Goal: Navigation & Orientation: Find specific page/section

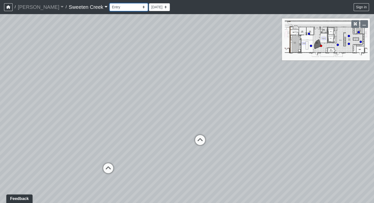
click at [120, 8] on select "Bistro Fitness - Hobby Booth Seating Counter Dining Dining 2 Elevators Elevator…" at bounding box center [128, 7] width 38 height 8
click at [363, 24] on icon "button" at bounding box center [364, 24] width 4 height 4
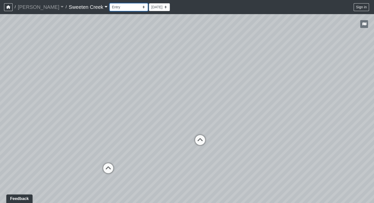
click at [121, 7] on select "Bistro Fitness - Hobby Booth Seating Counter Dining Dining 2 Elevators Elevator…" at bounding box center [128, 7] width 38 height 8
click at [109, 3] on select "Bistro Fitness - Hobby Booth Seating Counter Dining Dining 2 Elevators Elevator…" at bounding box center [128, 7] width 38 height 8
drag, startPoint x: 44, startPoint y: 128, endPoint x: 96, endPoint y: 135, distance: 51.9
click at [96, 135] on div "Loading... Office Loading... Reception Loading... Mailroom - Elevator Lobby Loa…" at bounding box center [187, 108] width 374 height 189
drag, startPoint x: 206, startPoint y: 161, endPoint x: 105, endPoint y: 146, distance: 101.9
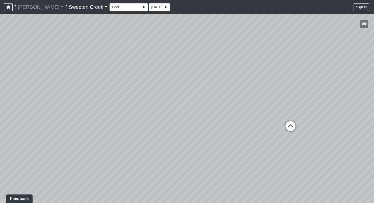
click at [105, 146] on div "Loading... Office Loading... Reception Loading... Mailroom - Elevator Lobby Loa…" at bounding box center [187, 108] width 374 height 189
drag, startPoint x: 301, startPoint y: 122, endPoint x: 202, endPoint y: 125, distance: 99.6
click at [202, 125] on div "Loading... Office Loading... Reception Loading... Mailroom - Elevator Lobby Loa…" at bounding box center [187, 108] width 374 height 189
drag, startPoint x: 316, startPoint y: 148, endPoint x: 238, endPoint y: 143, distance: 77.6
click at [238, 143] on div "Loading... Office Loading... Reception Loading... Mailroom - Elevator Lobby Loa…" at bounding box center [187, 108] width 374 height 189
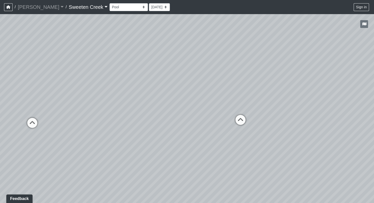
drag, startPoint x: 355, startPoint y: 144, endPoint x: 225, endPoint y: 135, distance: 129.8
click at [225, 135] on div "Loading... Office Loading... Reception Loading... Mailroom - Elevator Lobby Loa…" at bounding box center [187, 108] width 374 height 189
drag, startPoint x: 122, startPoint y: 115, endPoint x: 296, endPoint y: 123, distance: 174.1
click at [296, 123] on div "Loading... Office Loading... Reception Loading... Mailroom - Elevator Lobby Loa…" at bounding box center [187, 108] width 374 height 189
drag, startPoint x: 169, startPoint y: 103, endPoint x: 199, endPoint y: 106, distance: 29.6
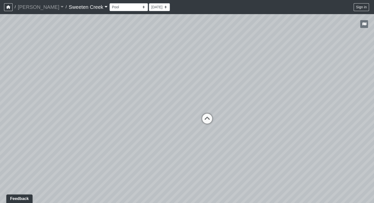
click at [199, 106] on div "Loading... Office Loading... Reception Loading... Mailroom - Elevator Lobby Loa…" at bounding box center [187, 108] width 374 height 189
click at [205, 119] on icon at bounding box center [206, 121] width 15 height 15
click at [190, 125] on icon at bounding box center [190, 128] width 15 height 15
click at [88, 131] on icon at bounding box center [86, 132] width 15 height 15
click at [214, 140] on icon at bounding box center [211, 140] width 15 height 15
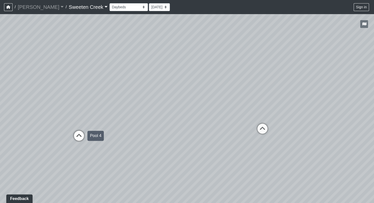
click at [82, 137] on icon at bounding box center [78, 138] width 15 height 15
click at [109, 116] on icon at bounding box center [110, 118] width 15 height 15
drag, startPoint x: 199, startPoint y: 157, endPoint x: 136, endPoint y: 136, distance: 65.9
click at [136, 136] on div "Loading... Office Loading... Reception Loading... Mailroom - Elevator Lobby Loa…" at bounding box center [187, 108] width 374 height 189
drag, startPoint x: 136, startPoint y: 136, endPoint x: 139, endPoint y: 161, distance: 24.6
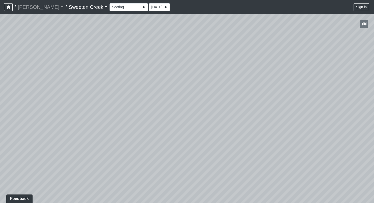
click at [134, 162] on div "Loading... Office Loading... Reception Loading... Mailroom - Elevator Lobby Loa…" at bounding box center [187, 108] width 374 height 189
drag, startPoint x: 188, startPoint y: 166, endPoint x: 130, endPoint y: 160, distance: 58.0
click at [130, 160] on div "Loading... Office Loading... Reception Loading... Mailroom - Elevator Lobby Loa…" at bounding box center [187, 108] width 374 height 189
drag, startPoint x: 223, startPoint y: 161, endPoint x: 171, endPoint y: 149, distance: 53.3
click at [151, 157] on div "Loading... Office Loading... Reception Loading... Mailroom - Elevator Lobby Loa…" at bounding box center [187, 108] width 374 height 189
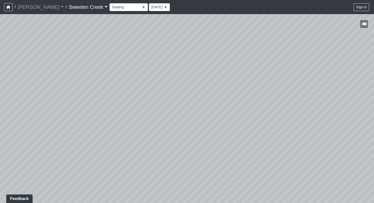
drag, startPoint x: 133, startPoint y: 143, endPoint x: 323, endPoint y: 167, distance: 191.8
click at [344, 169] on div "Loading... Office Loading... Reception Loading... Mailroom - Elevator Lobby Loa…" at bounding box center [187, 108] width 374 height 189
drag, startPoint x: 241, startPoint y: 172, endPoint x: 358, endPoint y: 164, distance: 117.5
click at [358, 164] on div "Loading... Office Loading... Reception Loading... Mailroom - Elevator Lobby Loa…" at bounding box center [187, 108] width 374 height 189
click at [120, 7] on select "Bistro Fitness - Hobby Booth Seating Counter Dining Dining 2 Elevators Elevator…" at bounding box center [128, 7] width 38 height 8
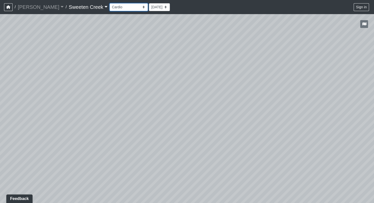
click at [109, 3] on select "Bistro Fitness - Hobby Booth Seating Counter Dining Dining 2 Elevators Elevator…" at bounding box center [128, 7] width 38 height 8
drag, startPoint x: 172, startPoint y: 121, endPoint x: 254, endPoint y: 147, distance: 86.2
click at [254, 147] on div "Loading... Office Loading... Reception Loading... Mailroom - Elevator Lobby Loa…" at bounding box center [187, 108] width 374 height 189
drag, startPoint x: 213, startPoint y: 156, endPoint x: -13, endPoint y: 129, distance: 227.2
click at [0, 129] on html "/ [PERSON_NAME] Loading... / Sweeten Creek Sweeten Creek Loading... [GEOGRAPHIC…" at bounding box center [187, 101] width 374 height 203
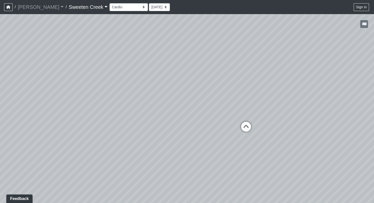
drag, startPoint x: 241, startPoint y: 147, endPoint x: 70, endPoint y: 132, distance: 172.3
click at [70, 132] on div "Loading... Office Loading... Reception Loading... Mailroom - Elevator Lobby Loa…" at bounding box center [187, 108] width 374 height 189
click at [243, 124] on icon at bounding box center [245, 128] width 15 height 15
click at [244, 161] on icon at bounding box center [242, 162] width 15 height 15
drag, startPoint x: 83, startPoint y: 153, endPoint x: 107, endPoint y: 134, distance: 30.5
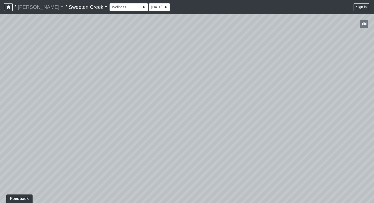
click at [167, 144] on div "Loading... Office Loading... Reception Loading... Mailroom - Elevator Lobby Loa…" at bounding box center [187, 108] width 374 height 189
drag, startPoint x: 53, startPoint y: 143, endPoint x: 201, endPoint y: 159, distance: 149.3
click at [201, 159] on div "Loading... Office Loading... Reception Loading... Mailroom - Elevator Lobby Loa…" at bounding box center [187, 108] width 374 height 189
drag, startPoint x: 87, startPoint y: 151, endPoint x: 123, endPoint y: 149, distance: 36.6
click at [123, 149] on div "Loading... Office Loading... Reception Loading... Mailroom - Elevator Lobby Loa…" at bounding box center [187, 108] width 374 height 189
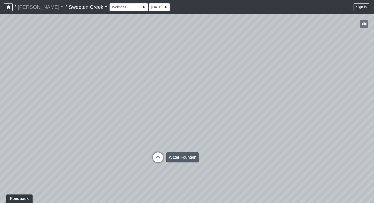
click at [160, 158] on icon at bounding box center [157, 159] width 15 height 15
drag, startPoint x: 101, startPoint y: 139, endPoint x: 182, endPoint y: 147, distance: 81.1
click at [182, 147] on div "Loading... Office Loading... Reception Loading... Mailroom - Elevator Lobby Loa…" at bounding box center [187, 108] width 374 height 189
drag, startPoint x: 83, startPoint y: 132, endPoint x: 114, endPoint y: 132, distance: 30.5
click at [114, 132] on div "Loading... Office Loading... Reception Loading... Mailroom - Elevator Lobby Loa…" at bounding box center [187, 108] width 374 height 189
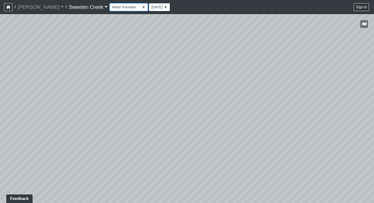
click at [121, 7] on select "Bistro Fitness - Hobby Booth Seating Counter Dining Dining 2 Elevators Elevator…" at bounding box center [128, 7] width 38 height 8
click at [109, 3] on select "Bistro Fitness - Hobby Booth Seating Counter Dining Dining 2 Elevators Elevator…" at bounding box center [128, 7] width 38 height 8
drag, startPoint x: 100, startPoint y: 132, endPoint x: 313, endPoint y: 117, distance: 213.2
click at [313, 117] on div "Loading... Office Loading... Reception Loading... Mailroom - Elevator Lobby Loa…" at bounding box center [187, 108] width 374 height 189
drag, startPoint x: 164, startPoint y: 135, endPoint x: 21, endPoint y: 111, distance: 144.2
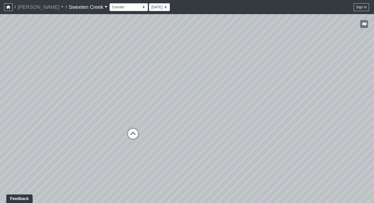
click at [0, 116] on html "/ [PERSON_NAME] Loading... / Sweeten Creek Sweeten Creek Loading... [GEOGRAPHIC…" at bounding box center [187, 101] width 374 height 203
drag, startPoint x: 257, startPoint y: 127, endPoint x: 61, endPoint y: 106, distance: 197.2
click at [57, 110] on div "Loading... Office Loading... Reception Loading... Mailroom - Elevator Lobby Loa…" at bounding box center [187, 108] width 374 height 189
drag, startPoint x: 65, startPoint y: 126, endPoint x: 223, endPoint y: 133, distance: 158.2
click at [228, 133] on div "Loading... Office Loading... Reception Loading... Mailroom - Elevator Lobby Loa…" at bounding box center [187, 108] width 374 height 189
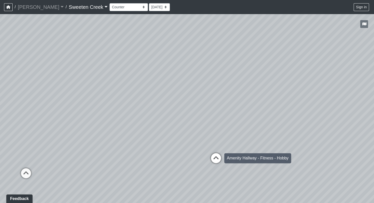
drag, startPoint x: 66, startPoint y: 115, endPoint x: 226, endPoint y: 155, distance: 165.3
click at [226, 155] on div "Loading... Office Loading... Reception Loading... Mailroom - Elevator Lobby Loa…" at bounding box center [187, 108] width 374 height 189
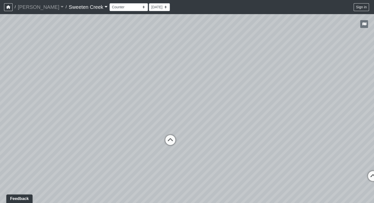
drag, startPoint x: 41, startPoint y: 142, endPoint x: 187, endPoint y: 129, distance: 146.5
click at [187, 129] on div "Loading... Office Loading... Reception Loading... Mailroom - Elevator Lobby Loa…" at bounding box center [187, 108] width 374 height 189
drag, startPoint x: 99, startPoint y: 147, endPoint x: 183, endPoint y: 138, distance: 84.4
click at [183, 138] on div "Loading... Office Loading... Reception Loading... Mailroom - Elevator Lobby Loa…" at bounding box center [187, 108] width 374 height 189
click at [119, 5] on select "Bistro Fitness - Hobby Booth Seating Counter Dining Dining 2 Elevators Elevator…" at bounding box center [128, 7] width 38 height 8
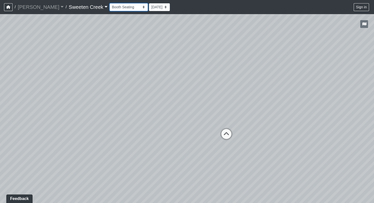
click at [109, 3] on select "Bistro Fitness - Hobby Booth Seating Counter Dining Dining 2 Elevators Elevator…" at bounding box center [128, 7] width 38 height 8
drag, startPoint x: 320, startPoint y: 131, endPoint x: 323, endPoint y: 72, distance: 59.8
click at [325, 68] on div "Loading... Office Loading... Reception Loading... Mailroom - Elevator Lobby Loa…" at bounding box center [187, 108] width 374 height 189
drag, startPoint x: 282, startPoint y: 114, endPoint x: 124, endPoint y: 153, distance: 162.2
click at [124, 153] on div "Loading... Office Loading... Reception Loading... Mailroom - Elevator Lobby Loa…" at bounding box center [187, 108] width 374 height 189
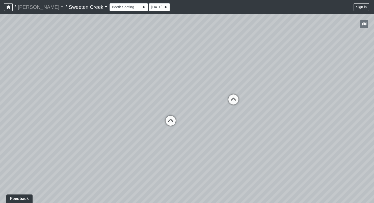
drag, startPoint x: 282, startPoint y: 139, endPoint x: 55, endPoint y: 127, distance: 226.4
click at [55, 127] on div "Loading... Office Loading... Reception Loading... Mailroom - Elevator Lobby Loa…" at bounding box center [187, 108] width 374 height 189
drag, startPoint x: 182, startPoint y: 118, endPoint x: 129, endPoint y: 121, distance: 53.5
click at [129, 121] on div "Loading... Office Loading... Reception Loading... Mailroom - Elevator Lobby Loa…" at bounding box center [187, 108] width 374 height 189
drag, startPoint x: 206, startPoint y: 114, endPoint x: 17, endPoint y: 113, distance: 189.3
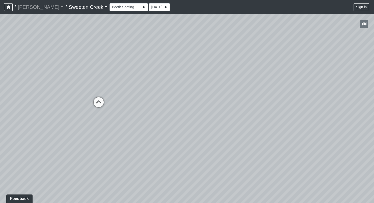
click at [15, 113] on div "Loading... Office Loading... Reception Loading... Mailroom - Elevator Lobby Loa…" at bounding box center [187, 108] width 374 height 189
drag, startPoint x: 235, startPoint y: 147, endPoint x: 204, endPoint y: 145, distance: 30.5
click at [155, 151] on div "Loading... Office Loading... Reception Loading... Mailroom - Elevator Lobby Loa…" at bounding box center [187, 108] width 374 height 189
click at [284, 125] on icon at bounding box center [285, 126] width 15 height 15
drag, startPoint x: 51, startPoint y: 142, endPoint x: 80, endPoint y: 181, distance: 48.8
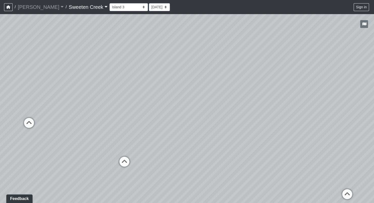
click at [80, 181] on div "Loading... Office Loading... Reception Loading... Mailroom - Elevator Lobby Loa…" at bounding box center [187, 108] width 374 height 189
click at [122, 6] on select "Bistro Fitness - Hobby Booth Seating Counter Dining Dining 2 Elevators Elevator…" at bounding box center [128, 7] width 38 height 8
click at [109, 3] on select "Bistro Fitness - Hobby Booth Seating Counter Dining Dining 2 Elevators Elevator…" at bounding box center [128, 7] width 38 height 8
drag, startPoint x: 79, startPoint y: 128, endPoint x: 179, endPoint y: 142, distance: 100.3
click at [179, 142] on div "Loading... Office Loading... Reception Loading... Mailroom - Elevator Lobby Loa…" at bounding box center [187, 108] width 374 height 189
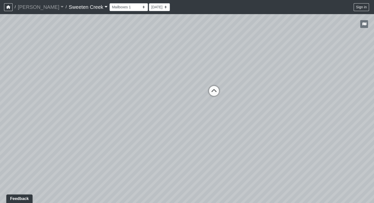
drag, startPoint x: 136, startPoint y: 140, endPoint x: 196, endPoint y: 135, distance: 60.4
click at [196, 135] on div "Loading... Office Loading... Reception Loading... Mailroom - Elevator Lobby Loa…" at bounding box center [187, 108] width 374 height 189
click at [216, 92] on icon at bounding box center [213, 93] width 15 height 15
drag, startPoint x: 130, startPoint y: 118, endPoint x: 275, endPoint y: 127, distance: 145.1
click at [332, 122] on div "Loading... Office Loading... Reception Loading... Mailroom - Elevator Lobby Loa…" at bounding box center [187, 108] width 374 height 189
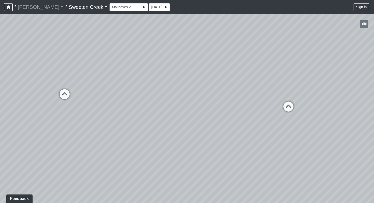
drag, startPoint x: 72, startPoint y: 100, endPoint x: 303, endPoint y: 103, distance: 231.6
click at [304, 103] on div "Loading... Office Loading... Reception Loading... Mailroom - Elevator Lobby Loa…" at bounding box center [187, 108] width 374 height 189
drag, startPoint x: 74, startPoint y: 124, endPoint x: 128, endPoint y: 109, distance: 56.1
click at [128, 109] on div "Loading... Office Loading... Reception Loading... Mailroom - Elevator Lobby Loa…" at bounding box center [187, 108] width 374 height 189
click at [120, 7] on select "Bistro Fitness - Hobby Booth Seating Counter Dining Dining 2 Elevators Elevator…" at bounding box center [128, 7] width 38 height 8
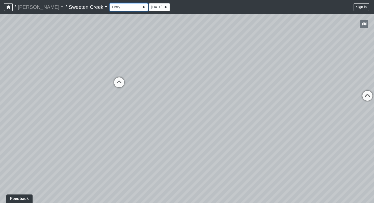
click at [109, 3] on select "Bistro Fitness - Hobby Booth Seating Counter Dining Dining 2 Elevators Elevator…" at bounding box center [128, 7] width 38 height 8
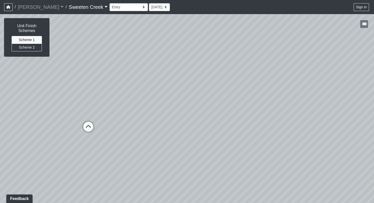
drag, startPoint x: 153, startPoint y: 106, endPoint x: 174, endPoint y: 65, distance: 46.8
click at [174, 65] on div "Loading... Office Loading... Reception Loading... Mailroom - Elevator Lobby Loa…" at bounding box center [187, 108] width 374 height 189
drag, startPoint x: 212, startPoint y: 166, endPoint x: 177, endPoint y: 163, distance: 34.9
click at [177, 163] on div "Loading... Office Loading... Reception Loading... Mailroom - Elevator Lobby Loa…" at bounding box center [187, 108] width 374 height 189
drag, startPoint x: 174, startPoint y: 95, endPoint x: 5, endPoint y: 97, distance: 168.6
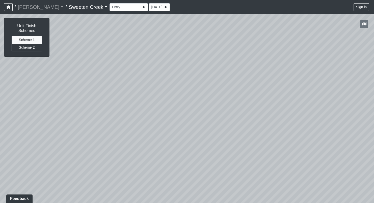
click at [0, 104] on html "/ [PERSON_NAME] Loading... / Sweeten Creek Sweeten Creek Loading... [GEOGRAPHIC…" at bounding box center [187, 101] width 374 height 203
drag, startPoint x: 257, startPoint y: 100, endPoint x: 175, endPoint y: 116, distance: 82.8
click at [366, 167] on div "Loading... Office Loading... Reception Loading... Mailroom - Elevator Lobby Loa…" at bounding box center [187, 108] width 374 height 189
drag, startPoint x: 99, startPoint y: 122, endPoint x: 252, endPoint y: 86, distance: 157.4
click at [253, 85] on div "Loading... Office Loading... Reception Loading... Mailroom - Elevator Lobby Loa…" at bounding box center [187, 108] width 374 height 189
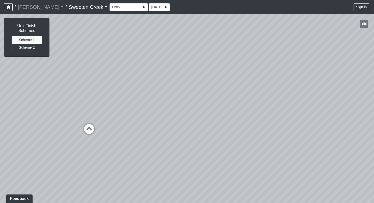
drag, startPoint x: 216, startPoint y: 124, endPoint x: 232, endPoint y: 97, distance: 31.2
click at [232, 97] on div "Loading... Office Loading... Reception Loading... Mailroom - Elevator Lobby Loa…" at bounding box center [187, 108] width 374 height 189
click at [89, 128] on icon at bounding box center [88, 131] width 15 height 15
drag, startPoint x: 27, startPoint y: 137, endPoint x: 268, endPoint y: 171, distance: 243.1
click at [283, 173] on div "Loading... Office Loading... Reception Loading... Mailroom - Elevator Lobby Loa…" at bounding box center [187, 108] width 374 height 189
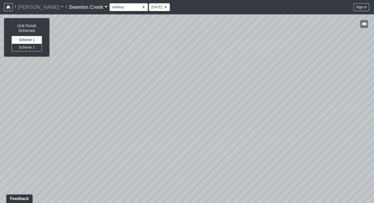
drag, startPoint x: 136, startPoint y: 153, endPoint x: 273, endPoint y: 133, distance: 138.8
click at [286, 131] on div "Loading... Office Loading... Reception Loading... Mailroom - Elevator Lobby Loa…" at bounding box center [187, 108] width 374 height 189
drag, startPoint x: 128, startPoint y: 135, endPoint x: 181, endPoint y: 132, distance: 52.7
click at [247, 133] on div "Loading... Office Loading... Reception Loading... Mailroom - Elevator Lobby Loa…" at bounding box center [187, 108] width 374 height 189
click at [50, 82] on icon at bounding box center [52, 81] width 15 height 15
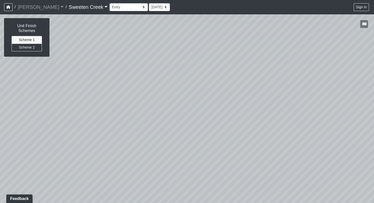
drag, startPoint x: 138, startPoint y: 133, endPoint x: 137, endPoint y: 125, distance: 8.2
click at [0, 144] on html "/ [PERSON_NAME] Loading... / Sweeten Creek Sweeten Creek Loading... [GEOGRAPHIC…" at bounding box center [187, 101] width 374 height 203
drag, startPoint x: 227, startPoint y: 121, endPoint x: -12, endPoint y: 114, distance: 239.3
click at [0, 114] on html "/ [PERSON_NAME] Loading... / Sweeten Creek Sweeten Creek Loading... [GEOGRAPHIC…" at bounding box center [187, 101] width 374 height 203
click at [226, 123] on icon at bounding box center [223, 123] width 15 height 15
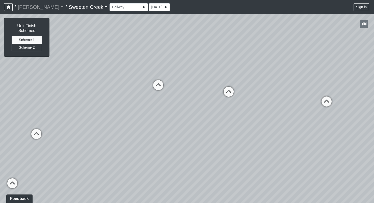
drag, startPoint x: 254, startPoint y: 156, endPoint x: 63, endPoint y: 147, distance: 191.0
click at [27, 158] on div "Loading... Office Loading... Reception Loading... Mailroom - Elevator Lobby Loa…" at bounding box center [187, 108] width 374 height 189
click at [329, 104] on icon at bounding box center [325, 104] width 15 height 15
drag, startPoint x: 357, startPoint y: 148, endPoint x: 184, endPoint y: 122, distance: 175.0
click at [185, 122] on div "Loading... Office Loading... Reception Loading... Mailroom - Elevator Lobby Loa…" at bounding box center [187, 108] width 374 height 189
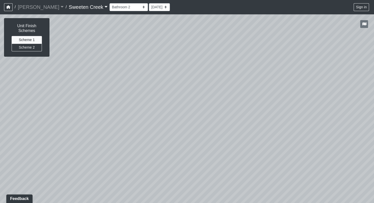
drag, startPoint x: 288, startPoint y: 113, endPoint x: 126, endPoint y: 93, distance: 163.9
click at [114, 97] on div "Loading... Office Loading... Reception Loading... Mailroom - Elevator Lobby Loa…" at bounding box center [187, 108] width 374 height 189
drag, startPoint x: 281, startPoint y: 100, endPoint x: 158, endPoint y: 108, distance: 123.7
click at [146, 119] on div "Loading... Office Loading... Reception Loading... Mailroom - Elevator Lobby Loa…" at bounding box center [187, 108] width 374 height 189
drag, startPoint x: 286, startPoint y: 94, endPoint x: 163, endPoint y: 99, distance: 122.8
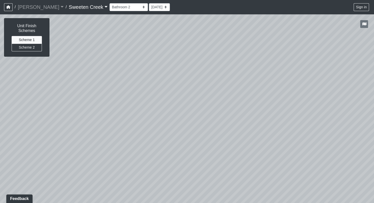
click at [162, 99] on div "Loading... Office Loading... Reception Loading... Mailroom - Elevator Lobby Loa…" at bounding box center [187, 108] width 374 height 189
drag, startPoint x: 373, startPoint y: 117, endPoint x: 118, endPoint y: 92, distance: 255.8
click at [56, 91] on div "Loading... Office Loading... Reception Loading... Mailroom - Elevator Lobby Loa…" at bounding box center [187, 108] width 374 height 189
click at [238, 45] on icon at bounding box center [242, 47] width 15 height 15
drag, startPoint x: 279, startPoint y: 75, endPoint x: 66, endPoint y: 54, distance: 213.7
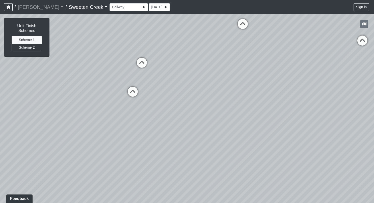
click at [67, 56] on div "Loading... Office Loading... Reception Loading... Mailroom - Elevator Lobby Loa…" at bounding box center [187, 108] width 374 height 189
drag, startPoint x: 225, startPoint y: 88, endPoint x: 132, endPoint y: 143, distance: 108.2
click at [115, 157] on div "Loading... Office Loading... Reception Loading... Mailroom - Elevator Lobby Loa…" at bounding box center [187, 108] width 374 height 189
click at [192, 96] on icon at bounding box center [191, 97] width 15 height 15
drag, startPoint x: 196, startPoint y: 139, endPoint x: 63, endPoint y: 167, distance: 135.8
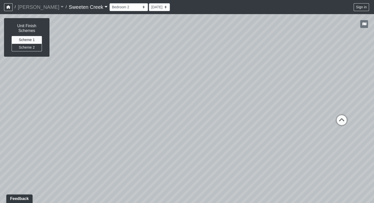
click at [63, 167] on div "Loading... Office Loading... Reception Loading... Mailroom - Elevator Lobby Loa…" at bounding box center [187, 108] width 374 height 189
click at [342, 125] on icon at bounding box center [341, 122] width 15 height 15
drag, startPoint x: 308, startPoint y: 129, endPoint x: 32, endPoint y: 67, distance: 282.7
click at [0, 72] on html "/ [PERSON_NAME] Loading... / Sweeten Creek Sweeten Creek Loading... [GEOGRAPHIC…" at bounding box center [187, 101] width 374 height 203
drag, startPoint x: 201, startPoint y: 66, endPoint x: 149, endPoint y: 87, distance: 55.9
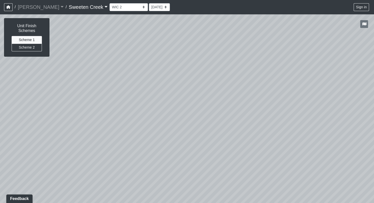
click at [71, 100] on div "Loading... Office Loading... Reception Loading... Mailroom - Elevator Lobby Loa…" at bounding box center [187, 108] width 374 height 189
drag, startPoint x: 293, startPoint y: 102, endPoint x: -8, endPoint y: 81, distance: 301.9
click at [0, 81] on html "/ [PERSON_NAME] Loading... / Sweeten Creek Sweeten Creek Loading... [GEOGRAPHIC…" at bounding box center [187, 101] width 374 height 203
drag, startPoint x: 32, startPoint y: 51, endPoint x: 47, endPoint y: 92, distance: 43.8
click at [43, 92] on div "NON-CURRENT REVISION Unit Finish Schemes Scheme 1 Scheme 2 Loading... Office Lo…" at bounding box center [187, 108] width 374 height 189
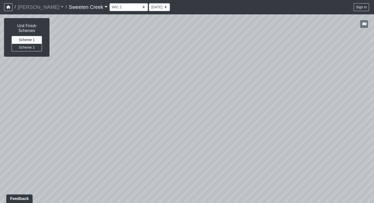
drag, startPoint x: 47, startPoint y: 92, endPoint x: -13, endPoint y: 126, distance: 68.4
click at [0, 126] on html "/ [PERSON_NAME] Loading... / Sweeten Creek Sweeten Creek Loading... [GEOGRAPHIC…" at bounding box center [187, 101] width 374 height 203
click at [310, 138] on div "Loading... Office Loading... Reception Loading... Mailroom - Elevator Lobby Loa…" at bounding box center [187, 108] width 374 height 189
click at [120, 5] on select "Bistro Fitness - Hobby Booth Seating Counter Dining Dining 2 Elevators Elevator…" at bounding box center [128, 7] width 38 height 8
click at [109, 3] on select "Bistro Fitness - Hobby Booth Seating Counter Dining Dining 2 Elevators Elevator…" at bounding box center [128, 7] width 38 height 8
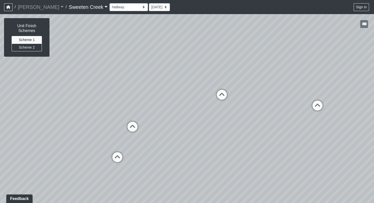
drag, startPoint x: 78, startPoint y: 139, endPoint x: 233, endPoint y: 114, distance: 157.4
click at [233, 114] on div "Loading... Office Loading... Reception Loading... Mailroom - Elevator Lobby Loa…" at bounding box center [187, 108] width 374 height 189
click at [118, 158] on icon at bounding box center [117, 159] width 15 height 15
drag, startPoint x: 228, startPoint y: 179, endPoint x: 110, endPoint y: 125, distance: 130.4
click at [109, 121] on div "Loading... Office Loading... Reception Loading... Mailroom - Elevator Lobby Loa…" at bounding box center [187, 108] width 374 height 189
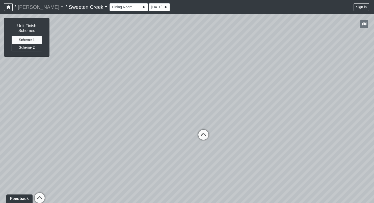
drag, startPoint x: 243, startPoint y: 103, endPoint x: 243, endPoint y: 163, distance: 59.2
click at [243, 163] on div "Loading... Office Loading... Reception Loading... Mailroom - Elevator Lobby Loa…" at bounding box center [187, 108] width 374 height 189
click at [202, 132] on icon at bounding box center [202, 137] width 15 height 15
drag, startPoint x: 205, startPoint y: 170, endPoint x: 267, endPoint y: 173, distance: 61.9
click at [273, 169] on div "Loading... Office Loading... Reception Loading... Mailroom - Elevator Lobby Loa…" at bounding box center [187, 108] width 374 height 189
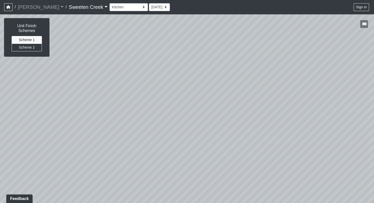
drag, startPoint x: 201, startPoint y: 145, endPoint x: 275, endPoint y: 179, distance: 81.6
click at [275, 179] on div "Loading... Office Loading... Reception Loading... Mailroom - Elevator Lobby Loa…" at bounding box center [187, 108] width 374 height 189
drag, startPoint x: 152, startPoint y: 149, endPoint x: 231, endPoint y: 110, distance: 87.8
click at [231, 110] on div "Loading... Office Loading... Reception Loading... Mailroom - Elevator Lobby Loa…" at bounding box center [187, 108] width 374 height 189
drag, startPoint x: 133, startPoint y: 159, endPoint x: 185, endPoint y: 126, distance: 61.3
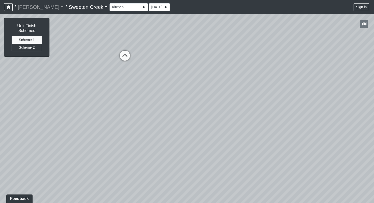
click at [185, 126] on div "Loading... Office Loading... Reception Loading... Mailroom - Elevator Lobby Loa…" at bounding box center [187, 108] width 374 height 189
drag, startPoint x: 113, startPoint y: 123, endPoint x: 100, endPoint y: 146, distance: 26.3
click at [157, 98] on div "Loading... Office Loading... Reception Loading... Mailroom - Elevator Lobby Loa…" at bounding box center [187, 108] width 374 height 189
drag, startPoint x: 80, startPoint y: 167, endPoint x: 159, endPoint y: 216, distance: 92.3
click at [159, 203] on html "/ [PERSON_NAME] Loading... / Sweeten Creek Sweeten Creek Loading... [GEOGRAPHIC…" at bounding box center [187, 101] width 374 height 203
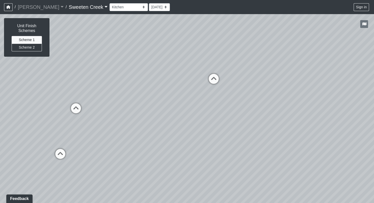
drag, startPoint x: 67, startPoint y: 148, endPoint x: 45, endPoint y: 147, distance: 21.2
click at [45, 147] on div "Loading... Office Loading... Reception Loading... Mailroom - Elevator Lobby Loa…" at bounding box center [187, 108] width 374 height 189
drag, startPoint x: 194, startPoint y: 166, endPoint x: -13, endPoint y: 174, distance: 207.1
click at [0, 174] on html "/ [PERSON_NAME] Loading... / Sweeten Creek Sweeten Creek Loading... [GEOGRAPHIC…" at bounding box center [187, 101] width 374 height 203
drag, startPoint x: 277, startPoint y: 150, endPoint x: 91, endPoint y: 147, distance: 186.5
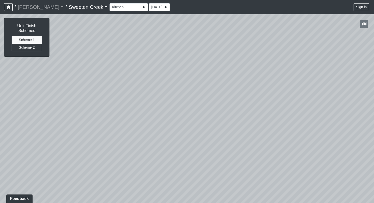
click at [90, 147] on div "Loading... Office Loading... Reception Loading... Mailroom - Elevator Lobby Loa…" at bounding box center [187, 108] width 374 height 189
drag, startPoint x: 281, startPoint y: 161, endPoint x: 27, endPoint y: 131, distance: 255.6
click at [20, 133] on div "Loading... Office Loading... Reception Loading... Mailroom - Elevator Lobby Loa…" at bounding box center [187, 108] width 374 height 189
drag, startPoint x: 207, startPoint y: 128, endPoint x: 65, endPoint y: 158, distance: 144.9
click at [57, 172] on div "Loading... Office Loading... Reception Loading... Mailroom - Elevator Lobby Loa…" at bounding box center [187, 108] width 374 height 189
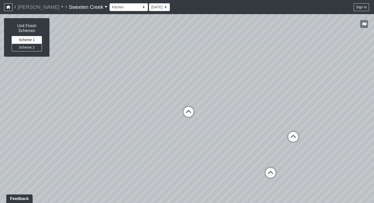
drag, startPoint x: 204, startPoint y: 131, endPoint x: 86, endPoint y: 143, distance: 119.3
click at [84, 143] on div "Loading... Office Loading... Reception Loading... Mailroom - Elevator Lobby Loa…" at bounding box center [187, 108] width 374 height 189
drag, startPoint x: 351, startPoint y: 154, endPoint x: 286, endPoint y: 143, distance: 66.2
click at [286, 143] on div "Loading... Office Loading... Reception Loading... Mailroom - Elevator Lobby Loa…" at bounding box center [187, 108] width 374 height 189
drag, startPoint x: 272, startPoint y: 128, endPoint x: 115, endPoint y: 137, distance: 156.8
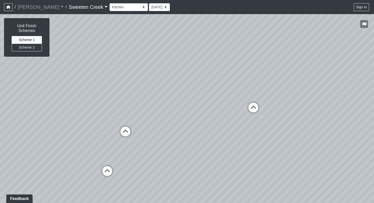
click at [115, 137] on div "Loading... Office Loading... Reception Loading... Mailroom - Elevator Lobby Loa…" at bounding box center [187, 108] width 374 height 189
drag, startPoint x: 172, startPoint y: 135, endPoint x: 84, endPoint y: 140, distance: 88.1
click at [84, 140] on div "Loading... Office Loading... Reception Loading... Mailroom - Elevator Lobby Loa…" at bounding box center [187, 108] width 374 height 189
drag, startPoint x: 246, startPoint y: 134, endPoint x: 186, endPoint y: 123, distance: 61.4
click at [186, 123] on div "Loading... Office Loading... Reception Loading... Mailroom - Elevator Lobby Loa…" at bounding box center [187, 108] width 374 height 189
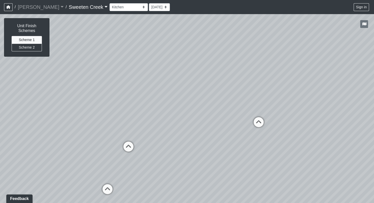
drag, startPoint x: 87, startPoint y: 126, endPoint x: 207, endPoint y: 148, distance: 122.3
click at [240, 148] on div "Loading... Office Loading... Reception Loading... Mailroom - Elevator Lobby Loa…" at bounding box center [187, 108] width 374 height 189
click at [129, 145] on icon at bounding box center [127, 149] width 15 height 15
drag, startPoint x: 176, startPoint y: 158, endPoint x: 68, endPoint y: 159, distance: 108.1
click at [67, 159] on div "Loading... Office Loading... Reception Loading... Mailroom - Elevator Lobby Loa…" at bounding box center [187, 108] width 374 height 189
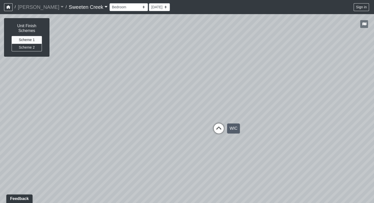
click at [217, 129] on icon at bounding box center [218, 130] width 15 height 15
drag, startPoint x: 237, startPoint y: 138, endPoint x: -13, endPoint y: 132, distance: 250.1
click at [0, 132] on html "/ [PERSON_NAME] Loading... / Sweeten Creek Sweeten Creek Loading... [GEOGRAPHIC…" at bounding box center [187, 101] width 374 height 203
drag, startPoint x: 244, startPoint y: 136, endPoint x: 100, endPoint y: 119, distance: 145.6
click at [100, 119] on div "Loading... Office Loading... Reception Loading... Mailroom - Elevator Lobby Loa…" at bounding box center [187, 108] width 374 height 189
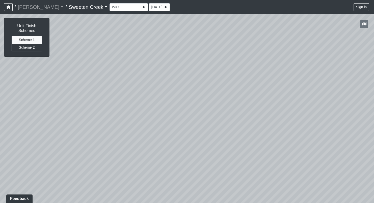
drag, startPoint x: 273, startPoint y: 131, endPoint x: 153, endPoint y: 91, distance: 125.9
click at [103, 89] on div "Loading... Office Loading... Reception Loading... Mailroom - Elevator Lobby Loa…" at bounding box center [187, 108] width 374 height 189
drag, startPoint x: 258, startPoint y: 104, endPoint x: 104, endPoint y: 130, distance: 156.0
click at [98, 148] on div "Loading... Office Loading... Reception Loading... Mailroom - Elevator Lobby Loa…" at bounding box center [187, 108] width 374 height 189
drag, startPoint x: 115, startPoint y: 101, endPoint x: 116, endPoint y: 111, distance: 10.6
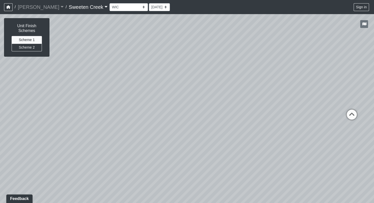
click at [116, 111] on div "Loading... Office Loading... Reception Loading... Mailroom - Elevator Lobby Loa…" at bounding box center [187, 108] width 374 height 189
drag, startPoint x: 204, startPoint y: 102, endPoint x: 82, endPoint y: 93, distance: 122.8
click at [39, 98] on div "Loading... Office Loading... Reception Loading... Mailroom - Elevator Lobby Loa…" at bounding box center [187, 108] width 374 height 189
drag, startPoint x: 197, startPoint y: 98, endPoint x: 190, endPoint y: 110, distance: 13.7
click at [196, 99] on div "Loading... Office Loading... Reception Loading... Mailroom - Elevator Lobby Loa…" at bounding box center [187, 108] width 374 height 189
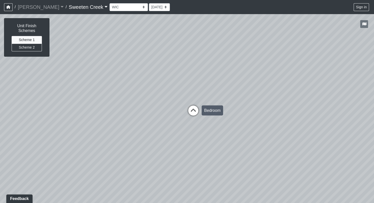
click at [196, 113] on icon at bounding box center [193, 112] width 15 height 15
drag, startPoint x: 169, startPoint y: 142, endPoint x: 218, endPoint y: 122, distance: 52.6
click at [231, 121] on div "Loading... Office Loading... Reception Loading... Mailroom - Elevator Lobby Loa…" at bounding box center [187, 108] width 374 height 189
click at [153, 115] on div "Loading... Office Loading... Reception Loading... Mailroom - Elevator Lobby Loa…" at bounding box center [187, 108] width 374 height 189
click at [124, 105] on icon at bounding box center [122, 104] width 15 height 15
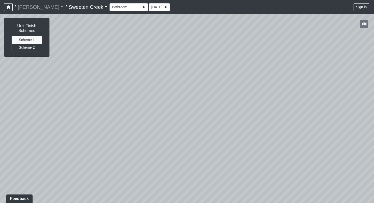
drag, startPoint x: 173, startPoint y: 117, endPoint x: 258, endPoint y: 132, distance: 86.9
click at [264, 130] on div "Loading... Office Loading... Reception Loading... Mailroom - Elevator Lobby Loa…" at bounding box center [187, 108] width 374 height 189
drag, startPoint x: 117, startPoint y: 136, endPoint x: 307, endPoint y: 138, distance: 189.8
click at [373, 144] on html "/ [PERSON_NAME] Loading... / Sweeten Creek Sweeten Creek Loading... [GEOGRAPHIC…" at bounding box center [187, 101] width 374 height 203
drag, startPoint x: 59, startPoint y: 83, endPoint x: 343, endPoint y: 91, distance: 283.7
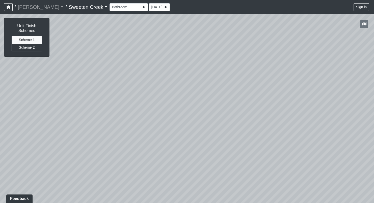
click at [343, 91] on div "Loading... Office Loading... Reception Loading... Mailroom - Elevator Lobby Loa…" at bounding box center [187, 108] width 374 height 189
drag, startPoint x: 95, startPoint y: 124, endPoint x: 149, endPoint y: 100, distance: 59.5
click at [149, 100] on div "Loading... Office Loading... Reception Loading... Mailroom - Elevator Lobby Loa…" at bounding box center [187, 108] width 374 height 189
drag, startPoint x: 69, startPoint y: 112, endPoint x: 107, endPoint y: 117, distance: 37.8
click at [121, 112] on div "Loading... Office Loading... Reception Loading... Mailroom - Elevator Lobby Loa…" at bounding box center [187, 108] width 374 height 189
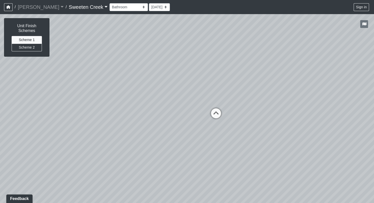
drag, startPoint x: 60, startPoint y: 146, endPoint x: 246, endPoint y: 156, distance: 186.3
click at [246, 156] on div "Loading... Office Loading... Reception Loading... Mailroom - Elevator Lobby Loa…" at bounding box center [187, 108] width 374 height 189
click at [213, 114] on icon at bounding box center [215, 115] width 15 height 15
drag, startPoint x: 252, startPoint y: 148, endPoint x: -13, endPoint y: 127, distance: 265.7
click at [0, 127] on html "/ [PERSON_NAME] Loading... / Sweeten Creek Sweeten Creek Loading... [GEOGRAPHIC…" at bounding box center [187, 101] width 374 height 203
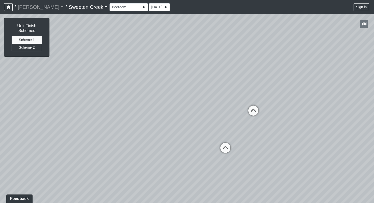
drag, startPoint x: 270, startPoint y: 146, endPoint x: 177, endPoint y: 144, distance: 93.8
click at [177, 144] on div "Loading... Office Loading... Reception Loading... Mailroom - Elevator Lobby Loa…" at bounding box center [187, 108] width 374 height 189
click at [224, 146] on icon at bounding box center [225, 150] width 15 height 15
drag, startPoint x: 236, startPoint y: 174, endPoint x: 311, endPoint y: 189, distance: 77.1
click at [310, 201] on div "Loading... Office Loading... Reception Loading... Mailroom - Elevator Lobby Loa…" at bounding box center [187, 108] width 374 height 189
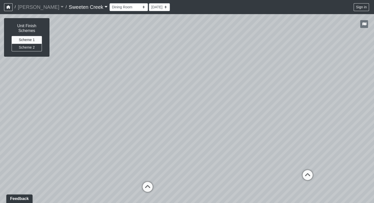
drag, startPoint x: 264, startPoint y: 137, endPoint x: 272, endPoint y: 142, distance: 9.7
click at [278, 140] on div "Loading... Office Loading... Reception Loading... Mailroom - Elevator Lobby Loa…" at bounding box center [187, 108] width 374 height 189
click at [145, 188] on icon at bounding box center [145, 190] width 15 height 15
select select "dGG6nsQFTUhHbX8KAf5fo4"
drag, startPoint x: 142, startPoint y: 157, endPoint x: 59, endPoint y: 188, distance: 88.4
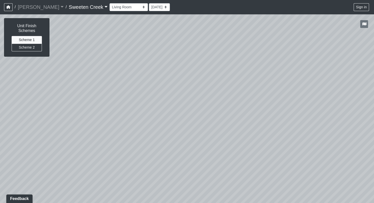
click at [57, 190] on div "Loading... Office Loading... Reception Loading... Mailroom - Elevator Lobby Loa…" at bounding box center [187, 108] width 374 height 189
drag, startPoint x: 168, startPoint y: 176, endPoint x: 142, endPoint y: 159, distance: 30.7
click at [26, 163] on div "Loading... Office Loading... Reception Loading... Mailroom - Elevator Lobby Loa…" at bounding box center [187, 108] width 374 height 189
drag, startPoint x: 205, startPoint y: 161, endPoint x: 59, endPoint y: 141, distance: 147.1
click at [58, 141] on div "Loading... Office Loading... Reception Loading... Mailroom - Elevator Lobby Loa…" at bounding box center [187, 108] width 374 height 189
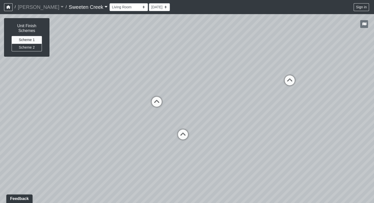
drag, startPoint x: 179, startPoint y: 156, endPoint x: 6, endPoint y: 134, distance: 174.5
click at [0, 105] on html "/ [PERSON_NAME] Loading... / Sweeten Creek Sweeten Creek Loading... [GEOGRAPHIC…" at bounding box center [187, 101] width 374 height 203
